Goal: Find specific page/section: Find specific page/section

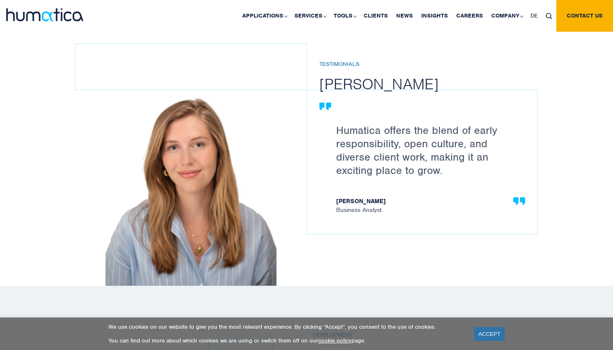
scroll to position [1166, 0]
drag, startPoint x: 335, startPoint y: 208, endPoint x: 387, endPoint y: 216, distance: 53.2
click at [388, 216] on div "Humatica offers the blend of early responsibility, open culture, and diverse cl…" at bounding box center [422, 162] width 231 height 144
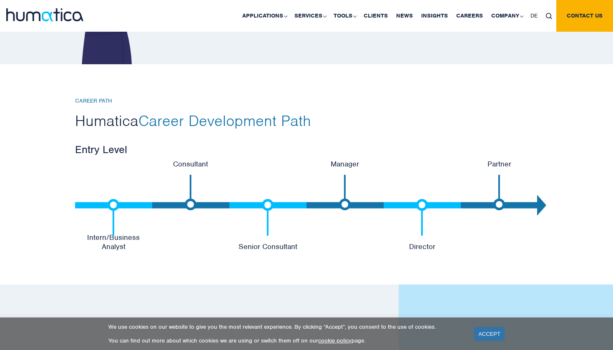
scroll to position [1711, 0]
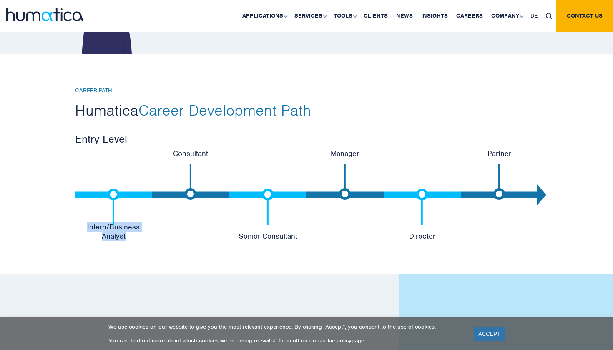
drag, startPoint x: 67, startPoint y: 230, endPoint x: 151, endPoint y: 233, distance: 84.7
click at [151, 233] on div "CAREER PATH Humatica Career Development Path Entry Level Intern/Business Analys…" at bounding box center [306, 164] width 613 height 220
click at [183, 211] on li "Consultant" at bounding box center [190, 195] width 77 height 92
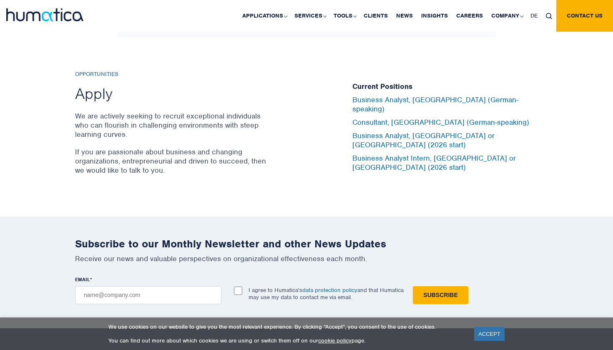
scroll to position [2747, 0]
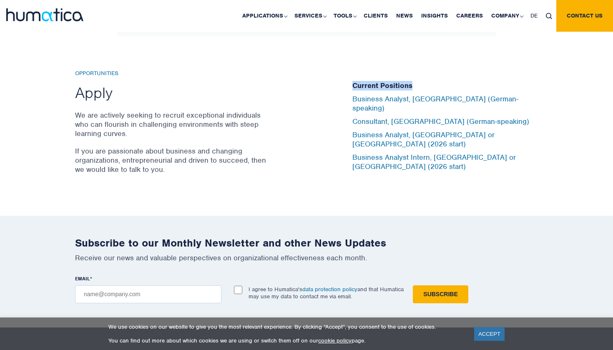
drag, startPoint x: 349, startPoint y: 91, endPoint x: 416, endPoint y: 97, distance: 66.9
click at [416, 97] on div "Current Positions Business Analyst, [GEOGRAPHIC_DATA] (German-speaking) Consult…" at bounding box center [445, 126] width 198 height 113
click at [304, 128] on div "Opportunities Apply We are actively seeking to recruit exceptional individuals …" at bounding box center [207, 126] width 265 height 113
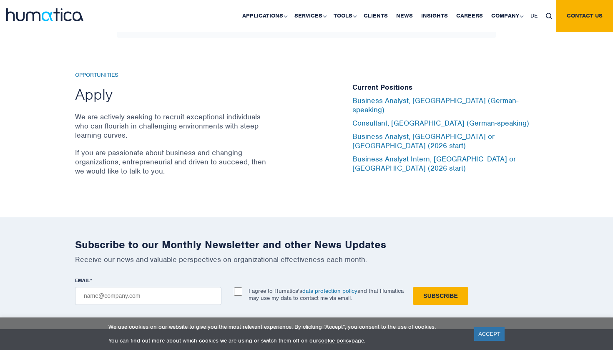
scroll to position [2737, 0]
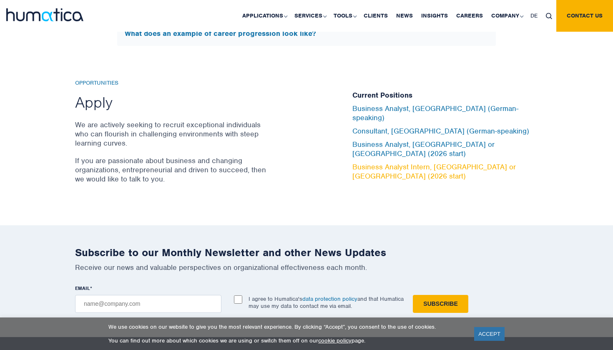
click at [414, 162] on link "Business Analyst Intern, London or Munich (2026 start)" at bounding box center [433, 171] width 163 height 18
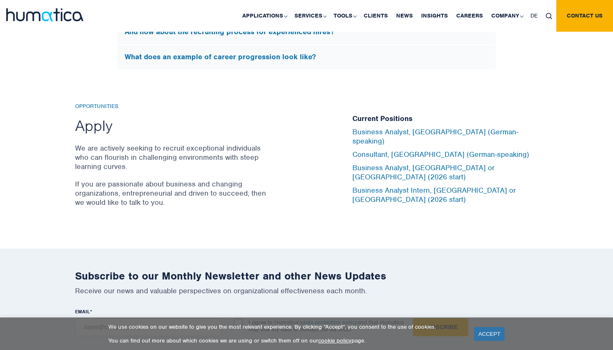
scroll to position [2714, 0]
click at [401, 167] on link "Business Analyst, London or Munich (2026 start)" at bounding box center [423, 172] width 142 height 18
click at [372, 163] on link "Business Analyst, London or Munich (2026 start)" at bounding box center [423, 172] width 142 height 18
